Goal: Transaction & Acquisition: Subscribe to service/newsletter

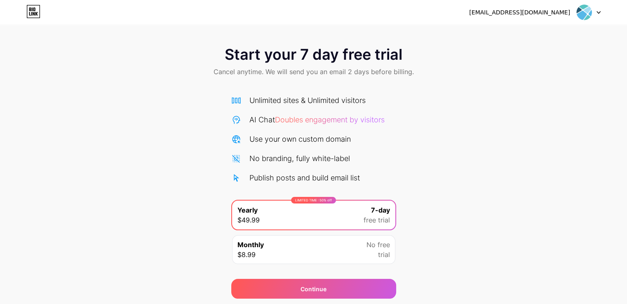
click at [297, 54] on span "Start your 7 day free trial" at bounding box center [314, 54] width 178 height 16
drag, startPoint x: 297, startPoint y: 54, endPoint x: 195, endPoint y: 41, distance: 103.5
click at [195, 41] on div "Start your 7 day free trial Cancel anytime. We will send you an email 2 days be…" at bounding box center [313, 62] width 627 height 49
click at [34, 14] on icon at bounding box center [34, 14] width 2 height 4
click at [361, 255] on div "Monthly $8.99 No free trial" at bounding box center [313, 250] width 163 height 29
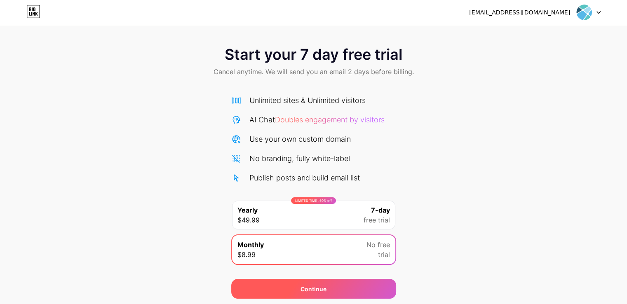
click at [365, 282] on div "Continue" at bounding box center [313, 289] width 165 height 20
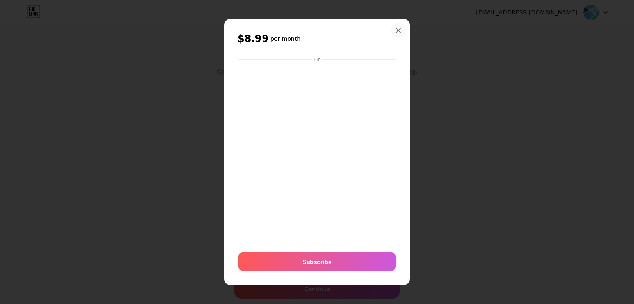
click at [393, 32] on div at bounding box center [398, 30] width 15 height 15
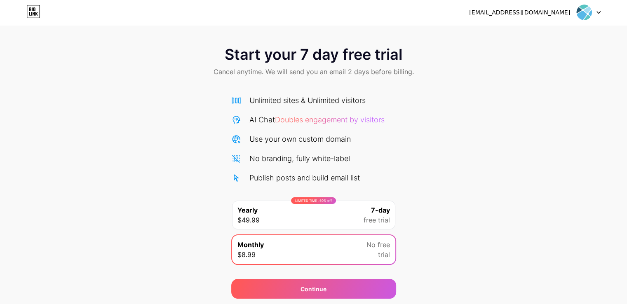
click at [360, 221] on div "LIMITED TIME : 50% off Yearly $49.99 7-day free trial" at bounding box center [313, 215] width 163 height 29
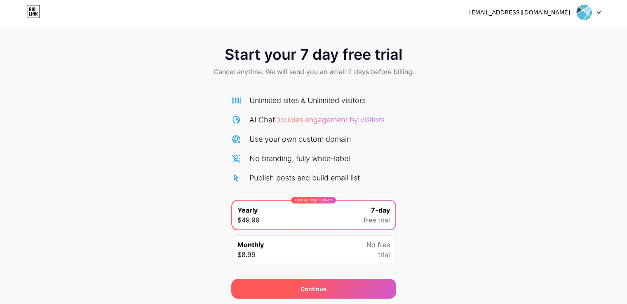
click at [346, 290] on div "Continue" at bounding box center [313, 289] width 165 height 20
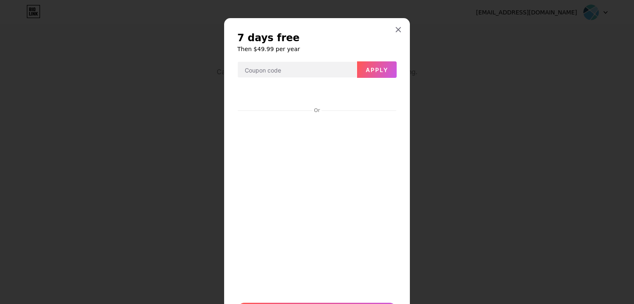
click at [394, 17] on div at bounding box center [317, 152] width 634 height 304
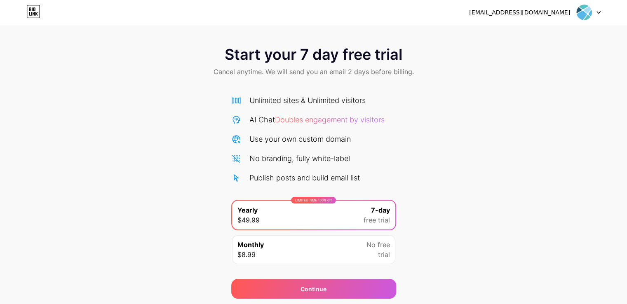
click at [394, 29] on div "Start your 7 day free trial Cancel anytime. We will send you an email 2 days be…" at bounding box center [313, 149] width 627 height 299
click at [584, 9] on img at bounding box center [585, 13] width 16 height 16
click at [552, 38] on li "Logout" at bounding box center [549, 34] width 102 height 22
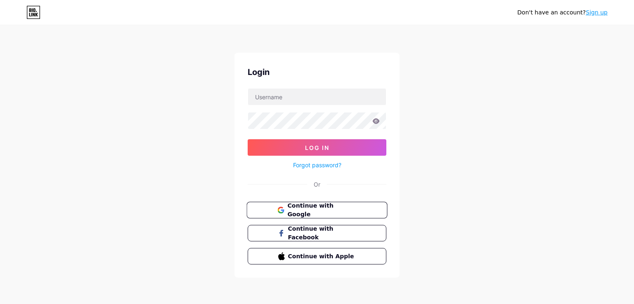
click at [325, 207] on span "Continue with Google" at bounding box center [321, 211] width 69 height 18
